Goal: Information Seeking & Learning: Learn about a topic

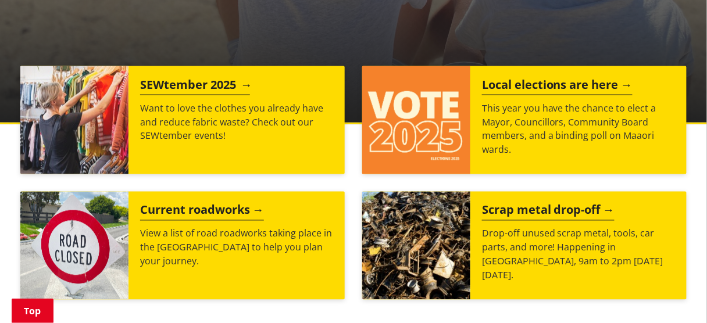
scroll to position [558, 0]
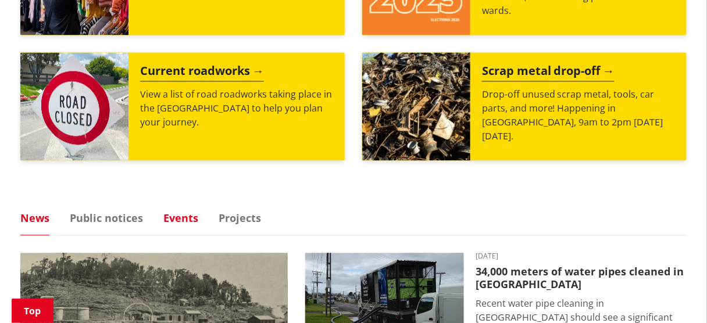
click at [181, 213] on link "Events" at bounding box center [180, 218] width 35 height 10
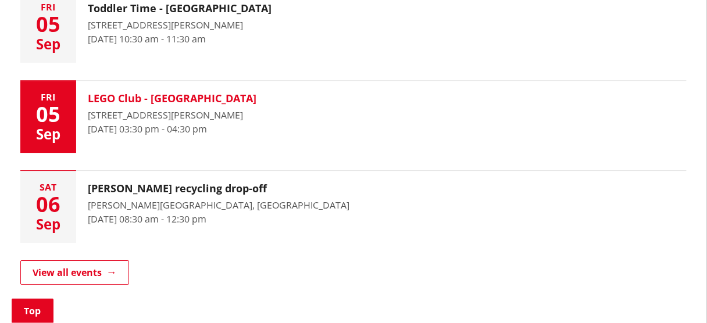
scroll to position [837, 0]
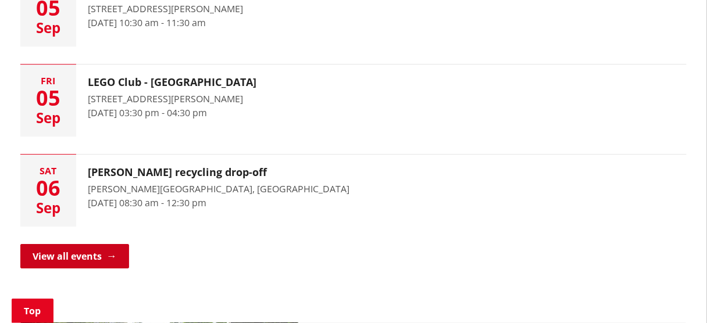
click at [103, 250] on link "View all events" at bounding box center [74, 256] width 109 height 24
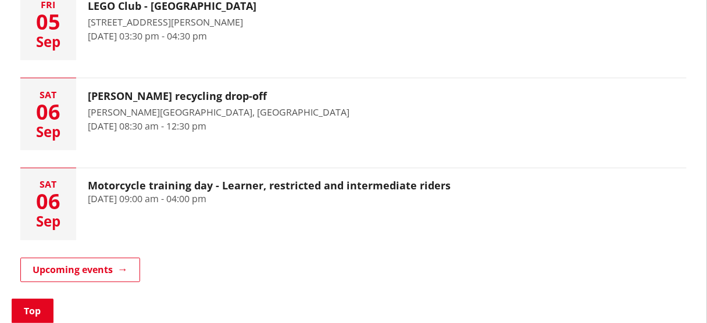
scroll to position [372, 0]
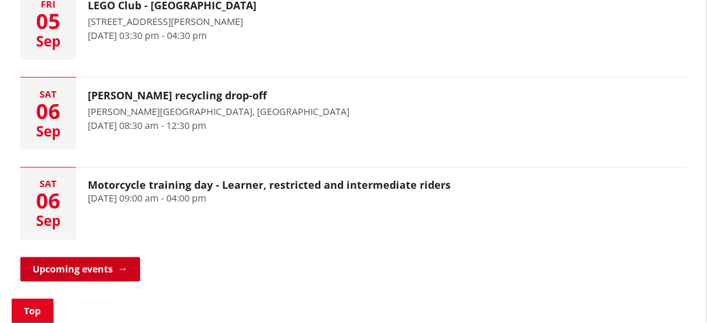
click at [123, 268] on link "Upcoming events" at bounding box center [80, 270] width 120 height 24
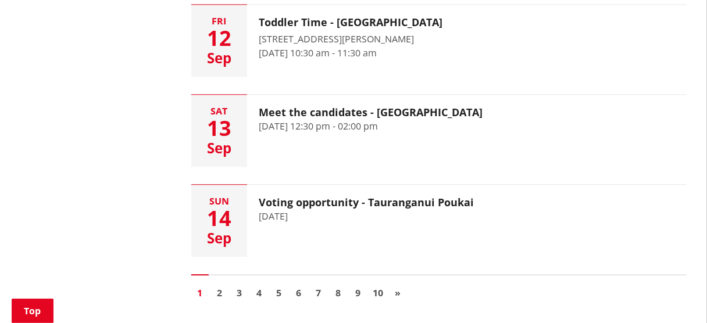
scroll to position [1767, 0]
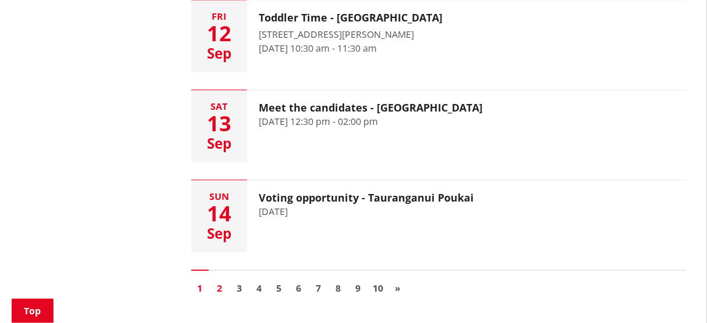
click at [221, 283] on link "2" at bounding box center [219, 288] width 17 height 17
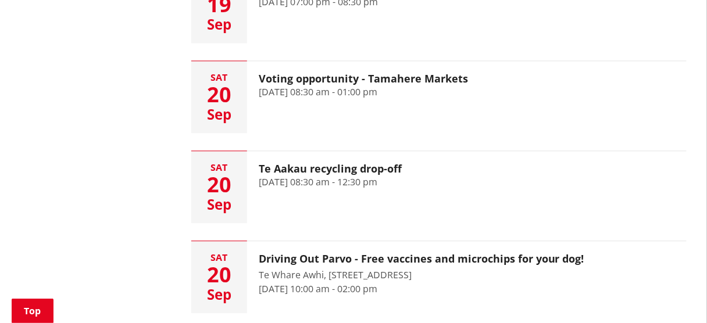
scroll to position [1814, 0]
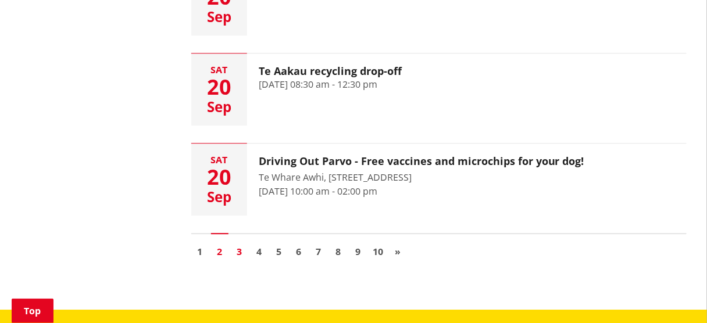
click at [241, 243] on link "3" at bounding box center [239, 251] width 17 height 17
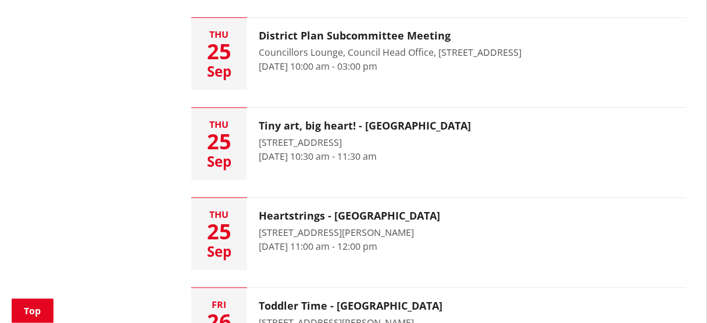
scroll to position [1302, 0]
